Goal: Task Accomplishment & Management: Use online tool/utility

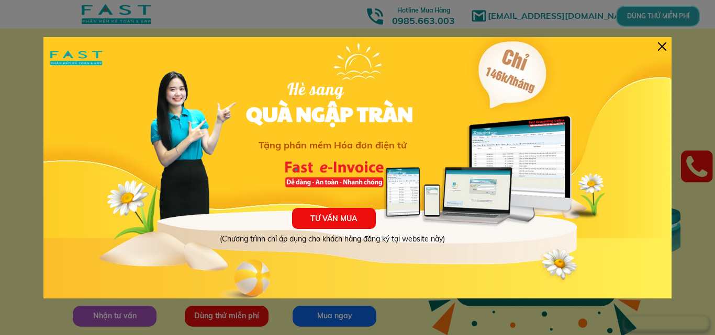
click at [658, 44] on div at bounding box center [662, 46] width 8 height 8
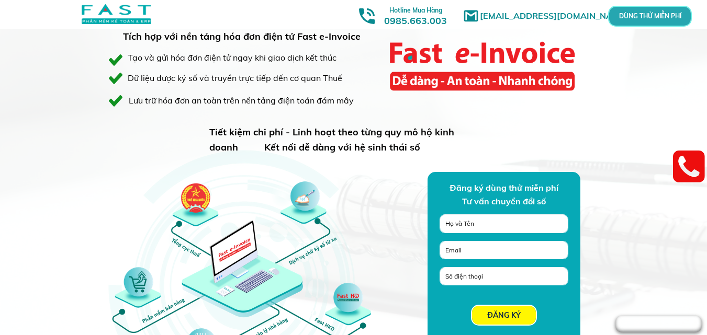
scroll to position [728, 0]
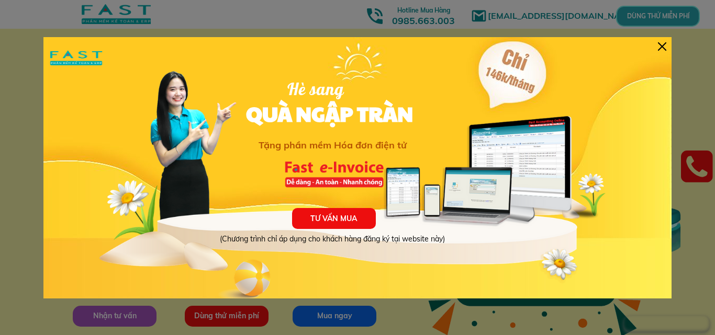
click at [662, 46] on div at bounding box center [662, 46] width 8 height 8
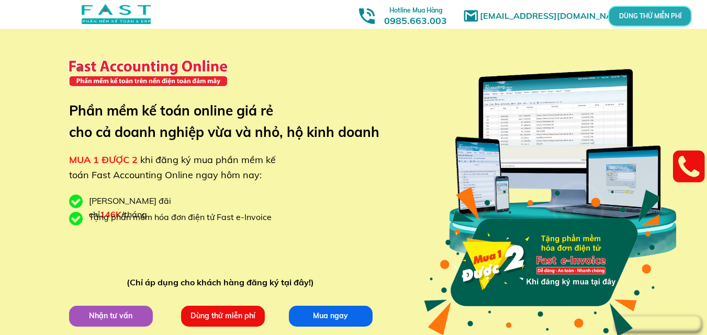
click at [699, 167] on link at bounding box center [689, 167] width 32 height 39
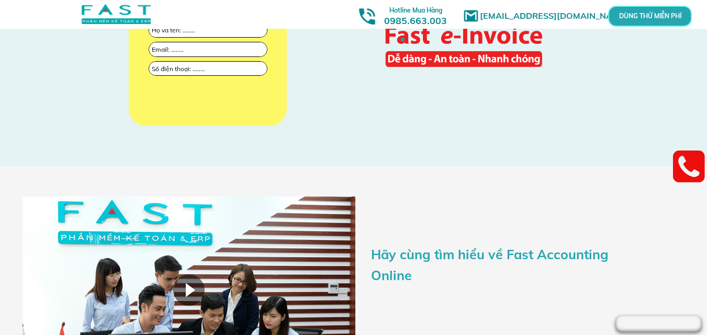
scroll to position [1831, 0]
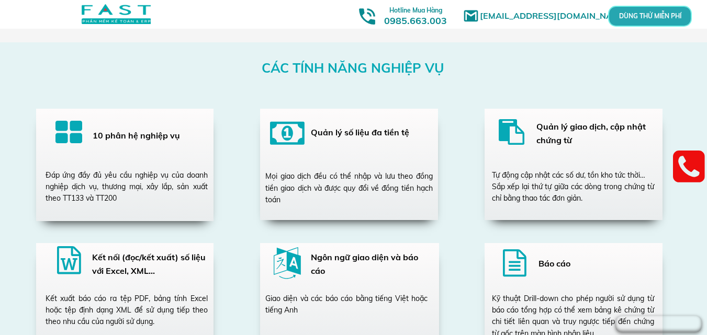
click at [654, 19] on p "DÙNG THỬ MIỄN PHÍ" at bounding box center [650, 16] width 26 height 6
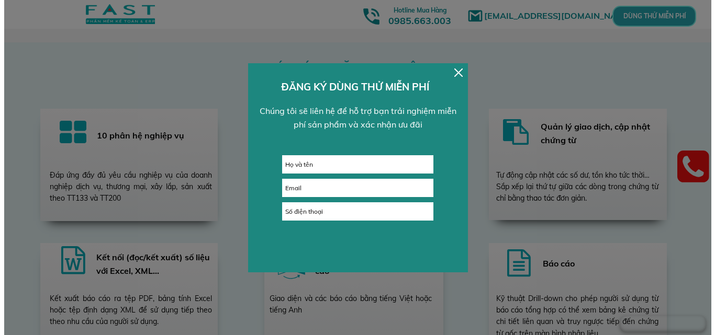
scroll to position [0, 0]
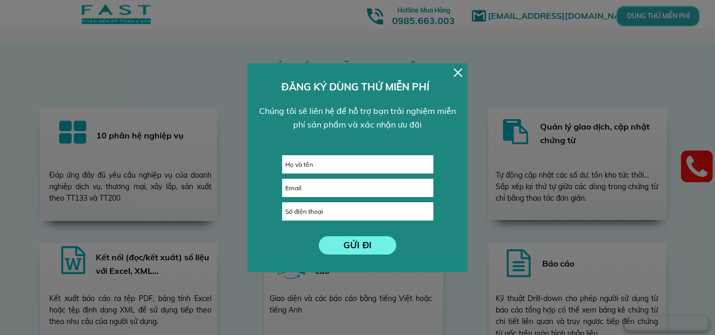
click at [457, 70] on div at bounding box center [458, 73] width 8 height 8
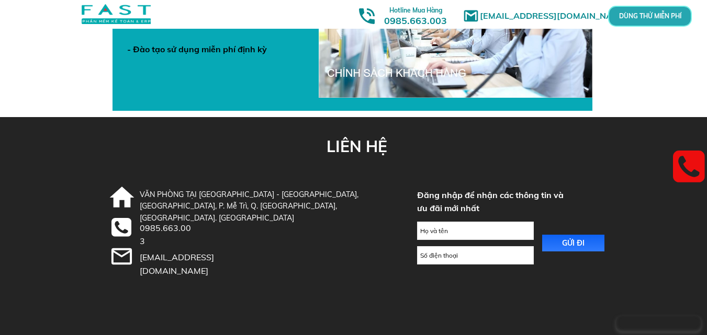
scroll to position [3762, 0]
